Goal: Transaction & Acquisition: Subscribe to service/newsletter

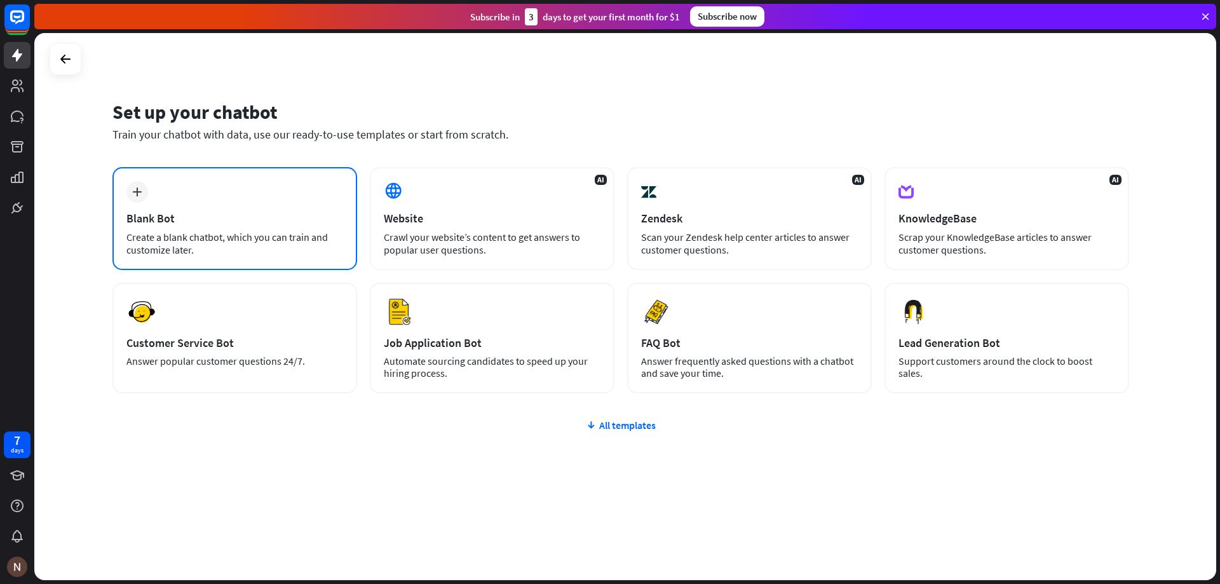
click at [288, 225] on div "plus Blank Bot Create a blank chatbot, which you can train and customize later." at bounding box center [234, 218] width 245 height 103
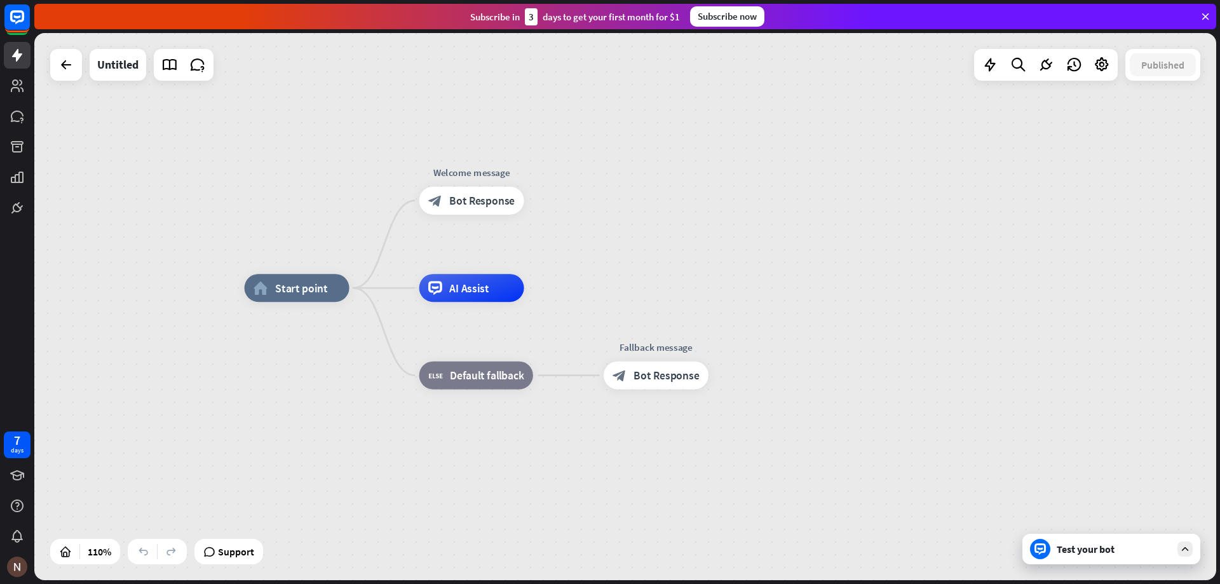
drag, startPoint x: 270, startPoint y: 452, endPoint x: 302, endPoint y: 437, distance: 35.5
click at [302, 437] on div "home_2 Start point Welcome message block_bot_response Bot Response AI Assist bl…" at bounding box center [895, 589] width 1300 height 602
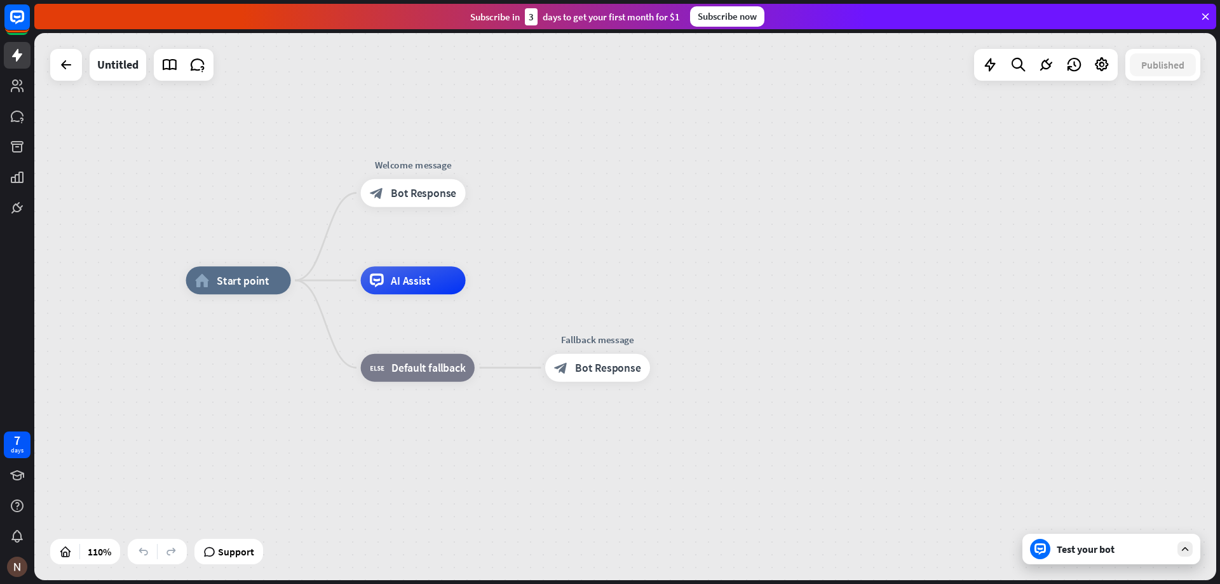
drag, startPoint x: 357, startPoint y: 409, endPoint x: 299, endPoint y: 401, distance: 58.9
click at [299, 401] on div "home_2 Start point Welcome message block_bot_response Bot Response AI Assist bl…" at bounding box center [836, 581] width 1300 height 602
click at [1082, 550] on div "Test your bot" at bounding box center [1113, 548] width 114 height 13
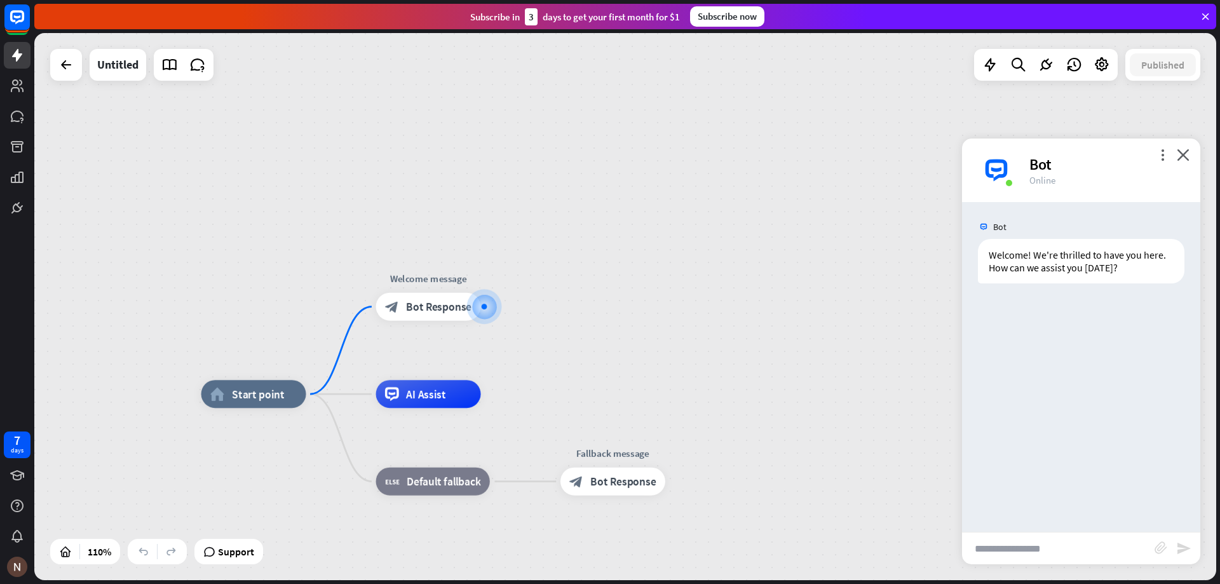
click at [702, 19] on div "Subscribe now" at bounding box center [727, 16] width 74 height 20
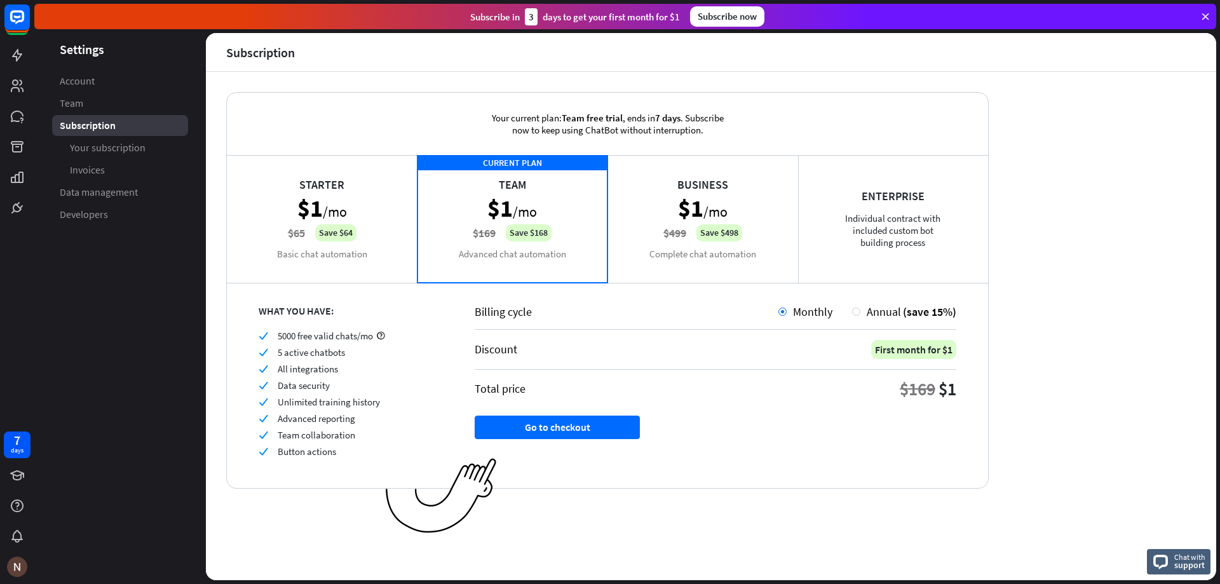
click at [713, 189] on div "Business $1 /mo $499 Save $498 Complete chat automation" at bounding box center [702, 218] width 191 height 127
